Goal: Task Accomplishment & Management: Manage account settings

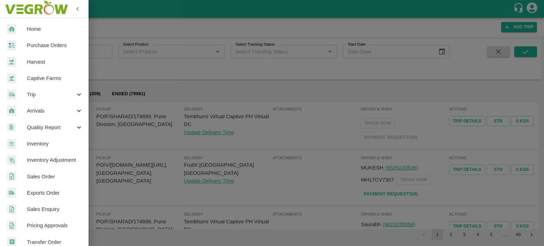
scroll to position [157, 0]
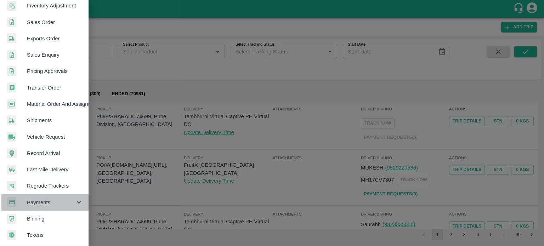
click at [49, 199] on span "Payments" at bounding box center [51, 203] width 48 height 8
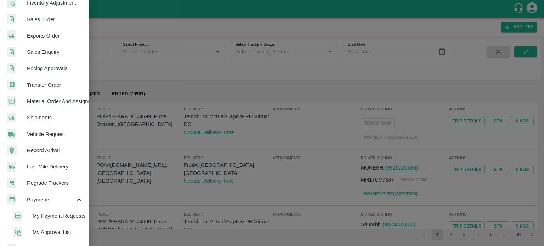
click at [56, 216] on span "My Payment Requests" at bounding box center [58, 216] width 50 height 8
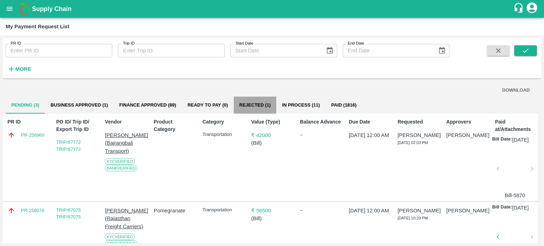
click at [260, 111] on button "Rejected (1)" at bounding box center [255, 105] width 43 height 17
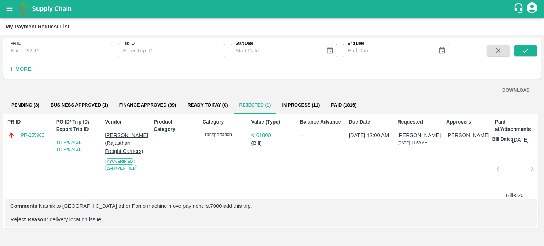
click at [40, 133] on link "PR-255965" at bounding box center [32, 135] width 23 height 7
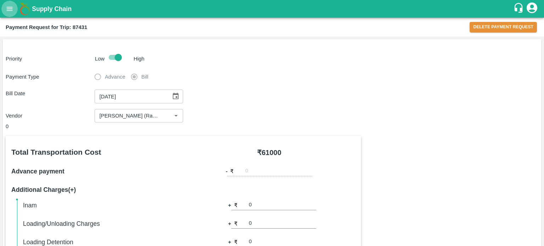
click at [8, 10] on icon "open drawer" at bounding box center [10, 9] width 8 height 8
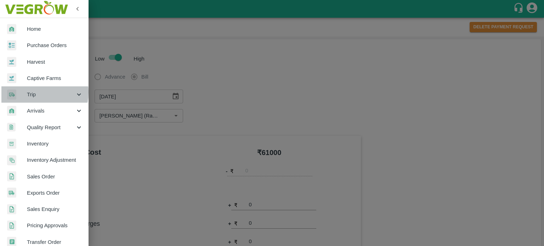
click at [34, 92] on span "Trip" at bounding box center [51, 95] width 48 height 8
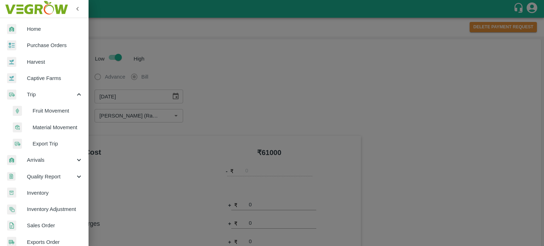
click at [46, 110] on span "Fruit Movement" at bounding box center [58, 111] width 50 height 8
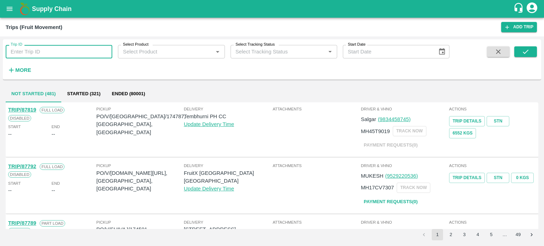
click at [47, 58] on input "Trip ID" at bounding box center [59, 51] width 107 height 13
type input "87431"
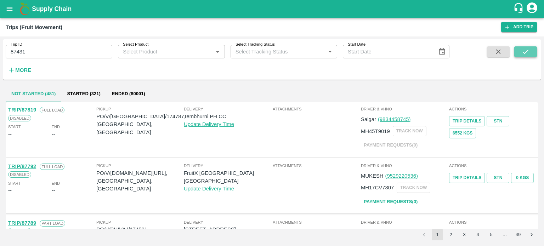
click at [521, 49] on button "submit" at bounding box center [525, 51] width 23 height 11
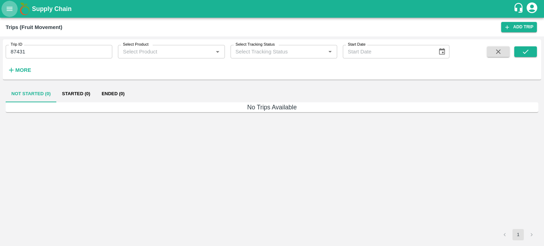
click at [7, 12] on icon "open drawer" at bounding box center [10, 9] width 8 height 8
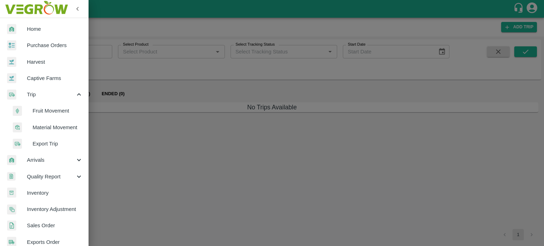
click at [44, 127] on span "Material Movement" at bounding box center [58, 127] width 50 height 8
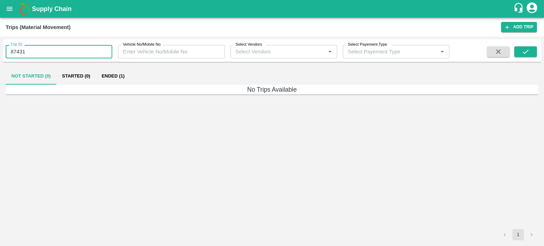
click at [39, 52] on input "87431" at bounding box center [59, 51] width 107 height 13
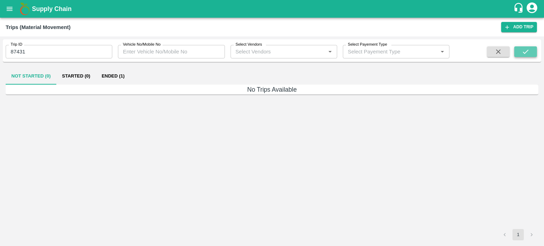
click at [524, 52] on icon "submit" at bounding box center [525, 52] width 8 height 8
click at [126, 76] on button "Ended (1)" at bounding box center [113, 76] width 34 height 17
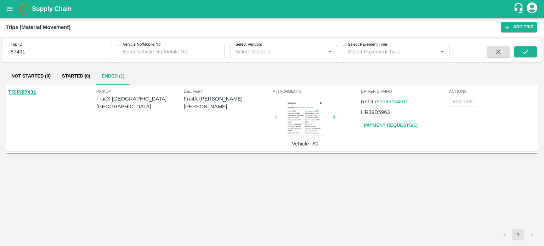
click at [22, 92] on link "TRIP/87431" at bounding box center [22, 92] width 28 height 6
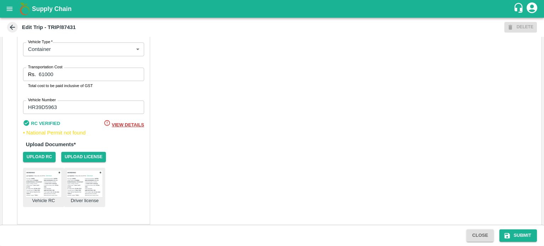
scroll to position [466, 0]
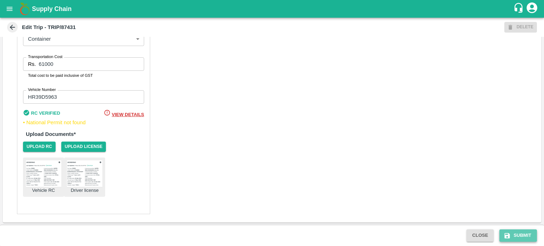
click at [524, 233] on button "Submit" at bounding box center [518, 235] width 38 height 12
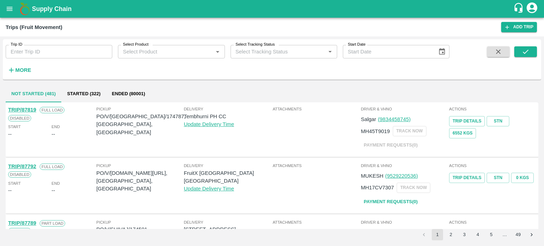
click at [18, 51] on input "Trip ID" at bounding box center [59, 51] width 107 height 13
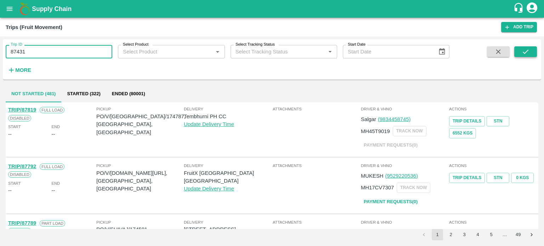
type input "87431"
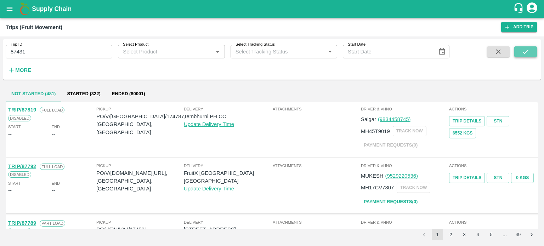
click at [524, 52] on icon "submit" at bounding box center [525, 52] width 8 height 8
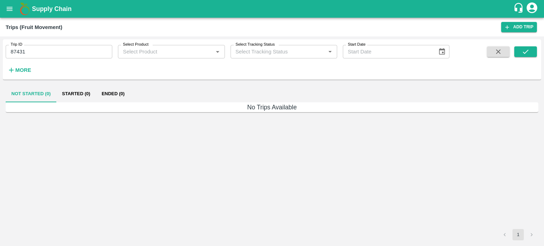
click at [8, 9] on icon "open drawer" at bounding box center [10, 9] width 6 height 4
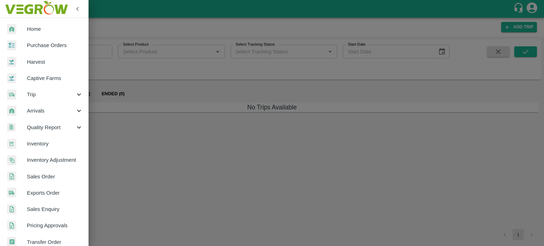
click at [31, 96] on span "Trip" at bounding box center [51, 95] width 48 height 8
click at [47, 126] on span "Material Movement" at bounding box center [58, 127] width 50 height 8
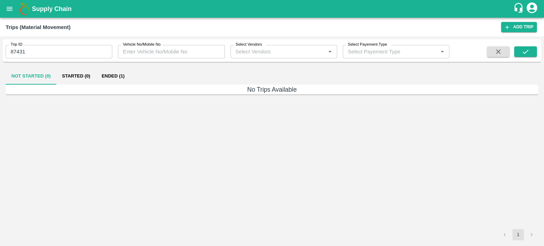
click at [106, 78] on button "Ended (1)" at bounding box center [113, 76] width 34 height 17
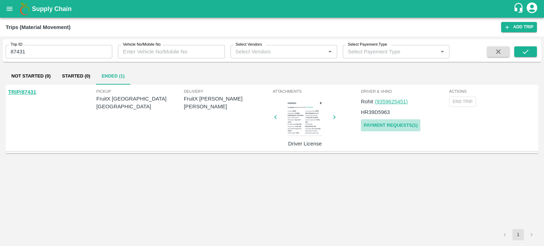
click at [389, 127] on link "Payment Requests( 1 )" at bounding box center [390, 125] width 59 height 12
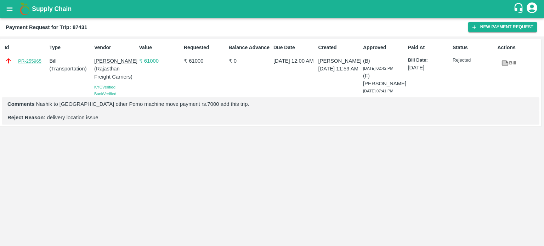
click at [33, 58] on link "PR-255965" at bounding box center [29, 61] width 23 height 7
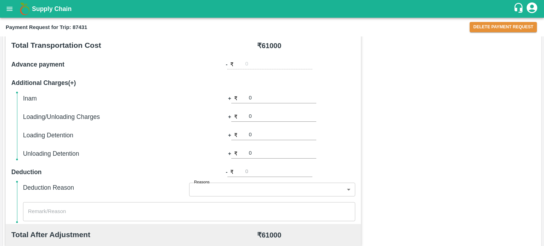
scroll to position [292, 0]
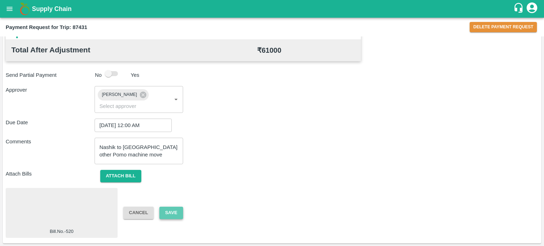
click at [174, 219] on button "Save" at bounding box center [170, 213] width 23 height 12
